Goal: Transaction & Acquisition: Purchase product/service

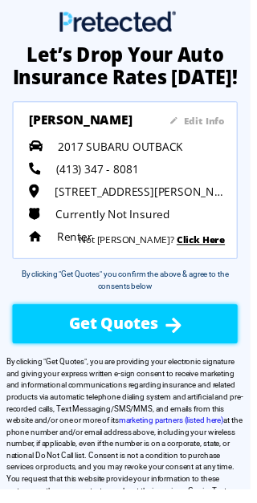
click at [135, 342] on span "Get Quotes" at bounding box center [116, 332] width 91 height 22
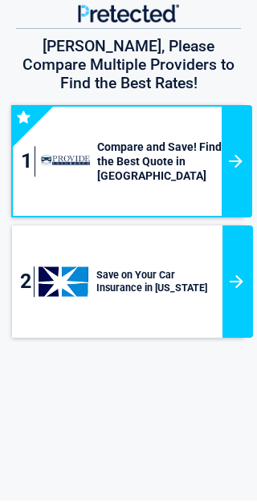
click at [156, 142] on h3 "Compare and Save! Find the Best Quote in [GEOGRAPHIC_DATA]" at bounding box center [156, 164] width 130 height 44
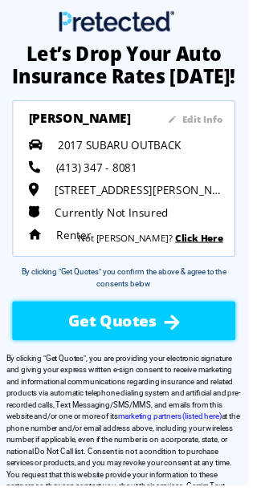
scroll to position [2, 0]
click at [154, 338] on span "Get Quotes" at bounding box center [116, 332] width 91 height 22
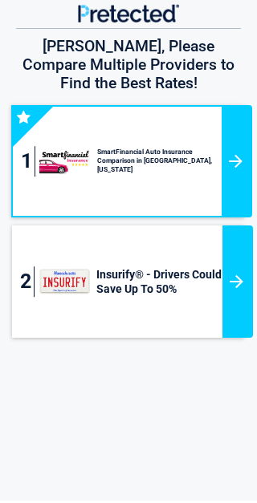
click at [147, 150] on h3 "SmartFinancial Auto Insurance Comparison in Pittsfield, Massachusetts" at bounding box center [156, 163] width 130 height 26
